Goal: Information Seeking & Learning: Learn about a topic

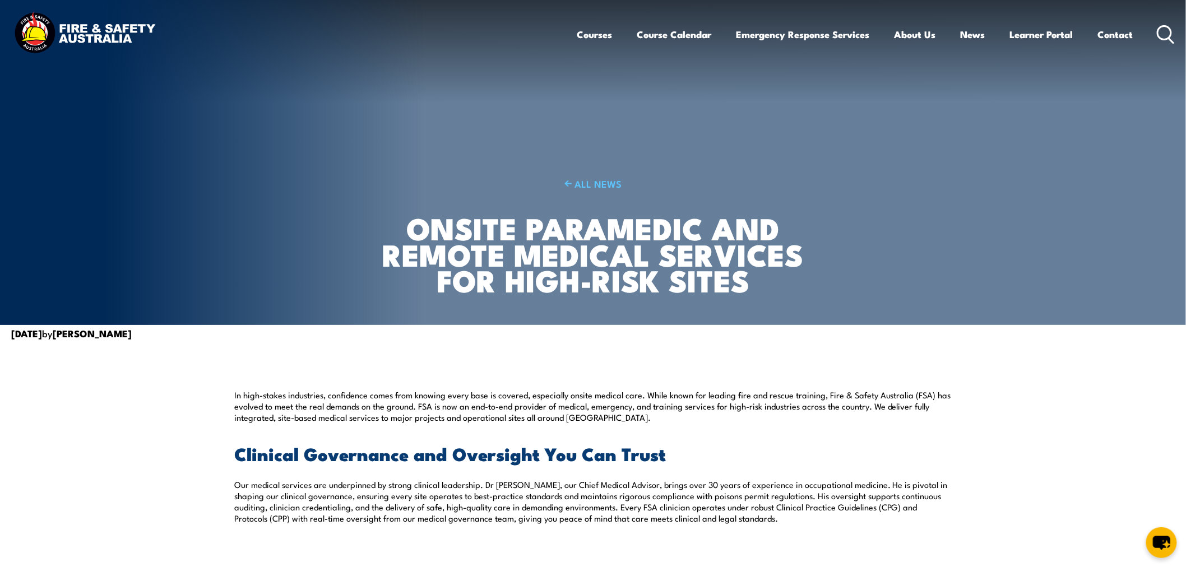
click at [99, 35] on img at bounding box center [84, 34] width 147 height 48
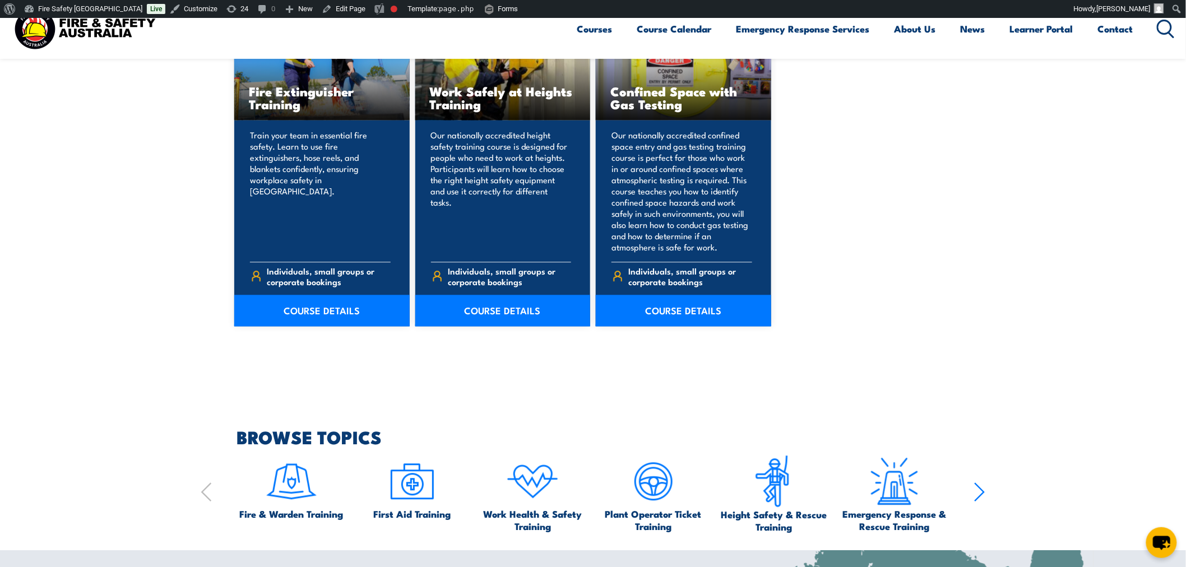
scroll to position [933, 0]
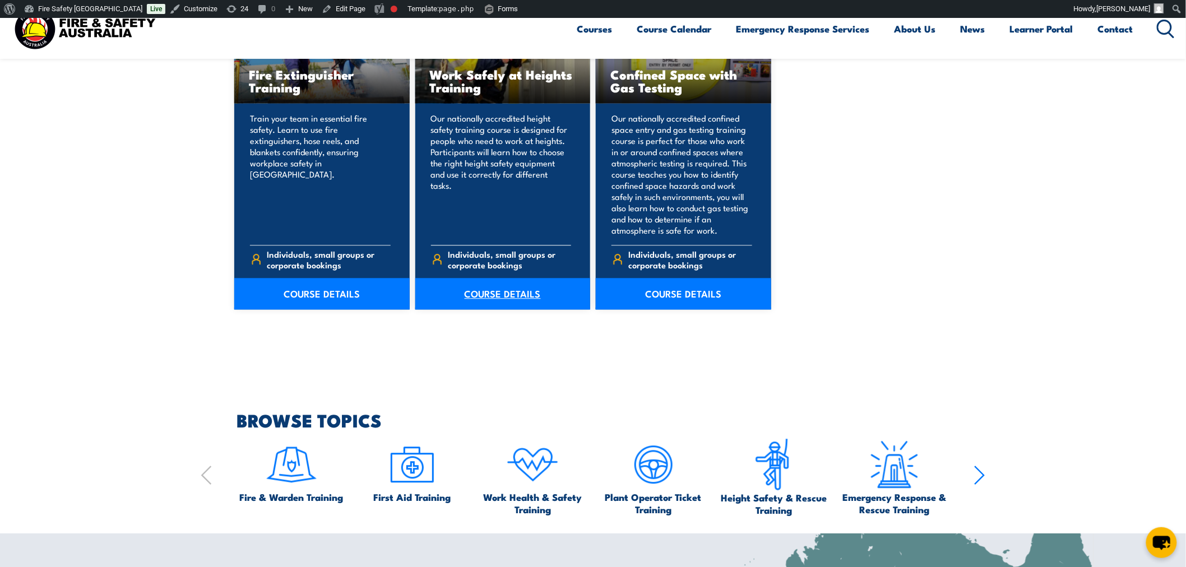
click at [475, 294] on link "COURSE DETAILS" at bounding box center [502, 293] width 175 height 31
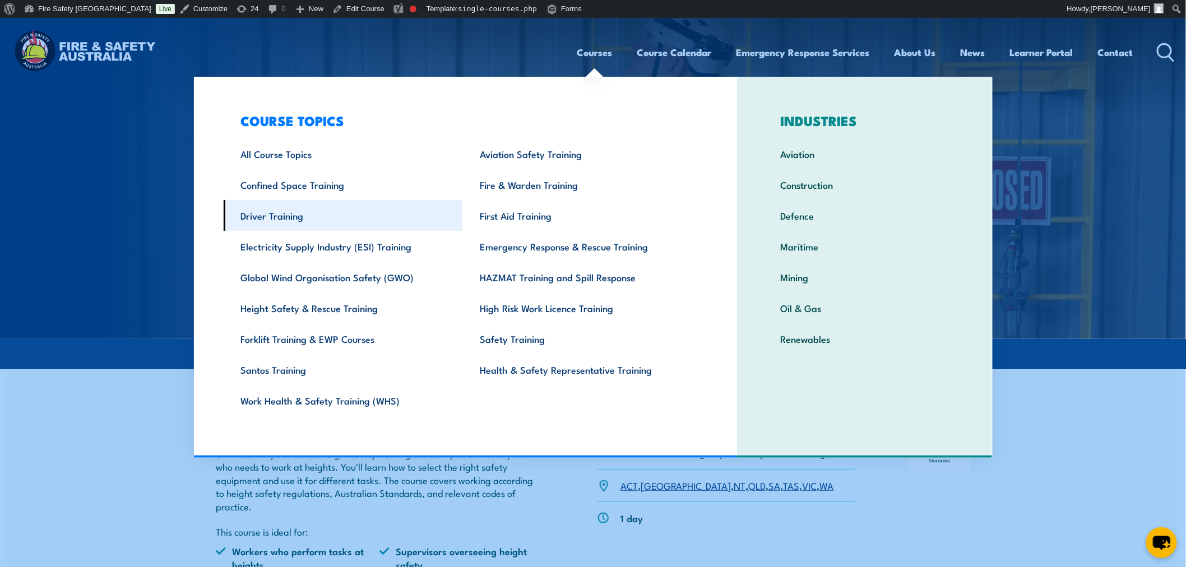
click at [289, 214] on link "Driver Training" at bounding box center [343, 215] width 239 height 31
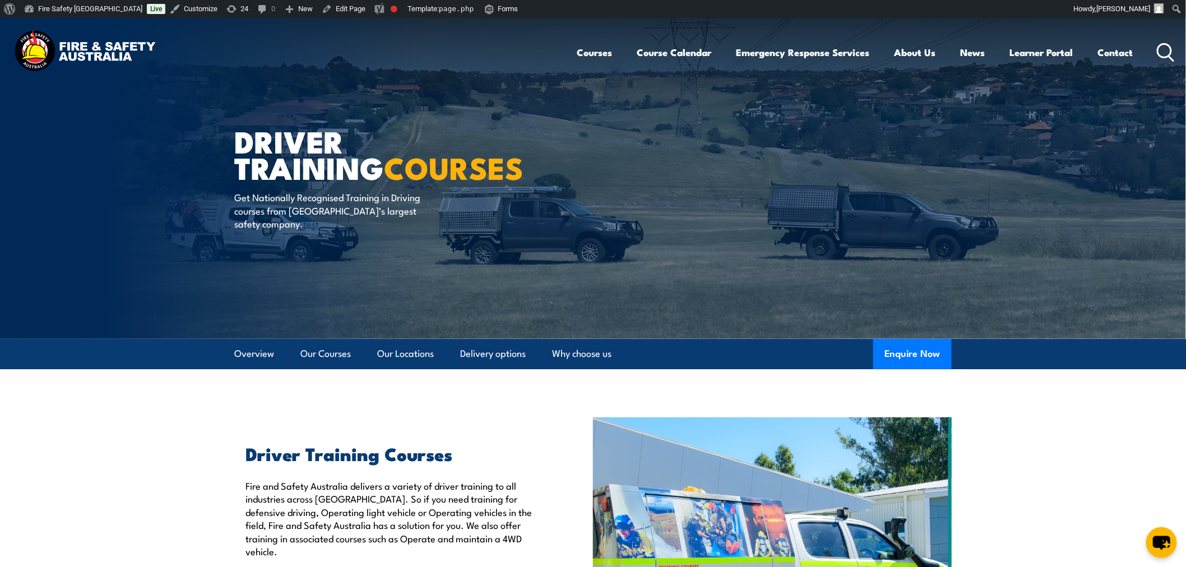
click at [117, 51] on img at bounding box center [84, 52] width 147 height 48
